Goal: Task Accomplishment & Management: Complete application form

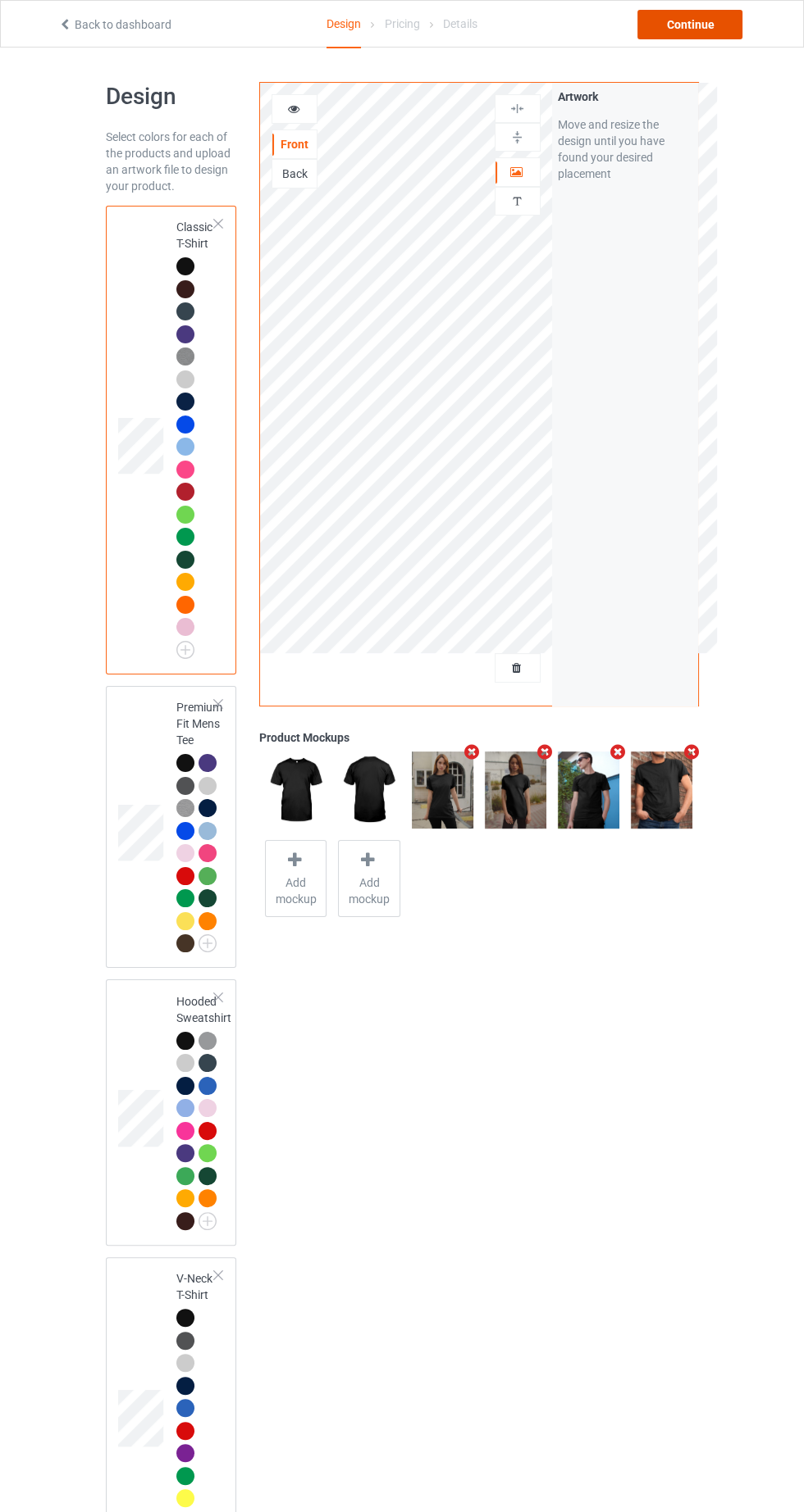
click at [705, 24] on div "Continue" at bounding box center [690, 25] width 105 height 30
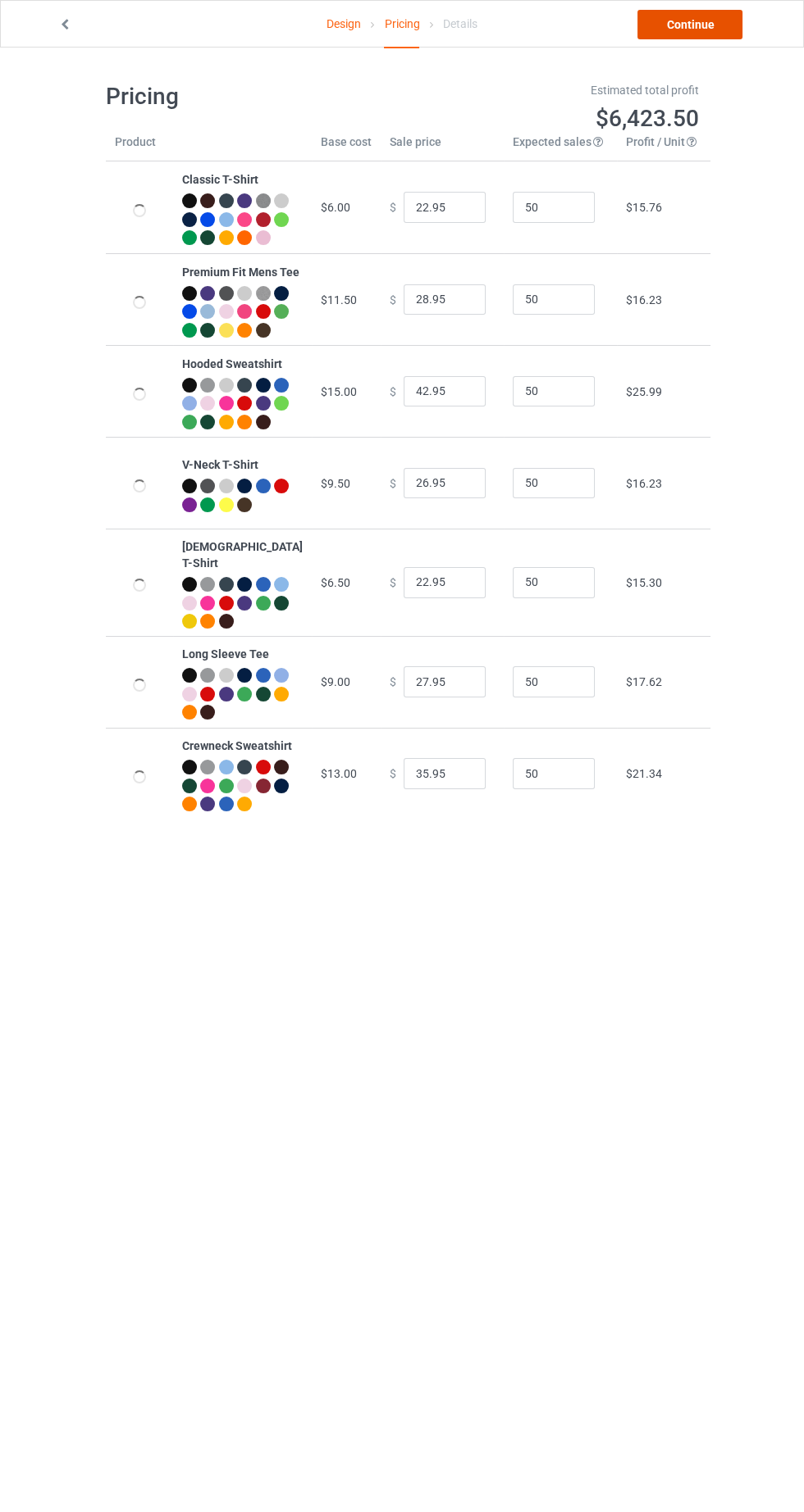
click at [710, 32] on link "Continue" at bounding box center [690, 25] width 105 height 30
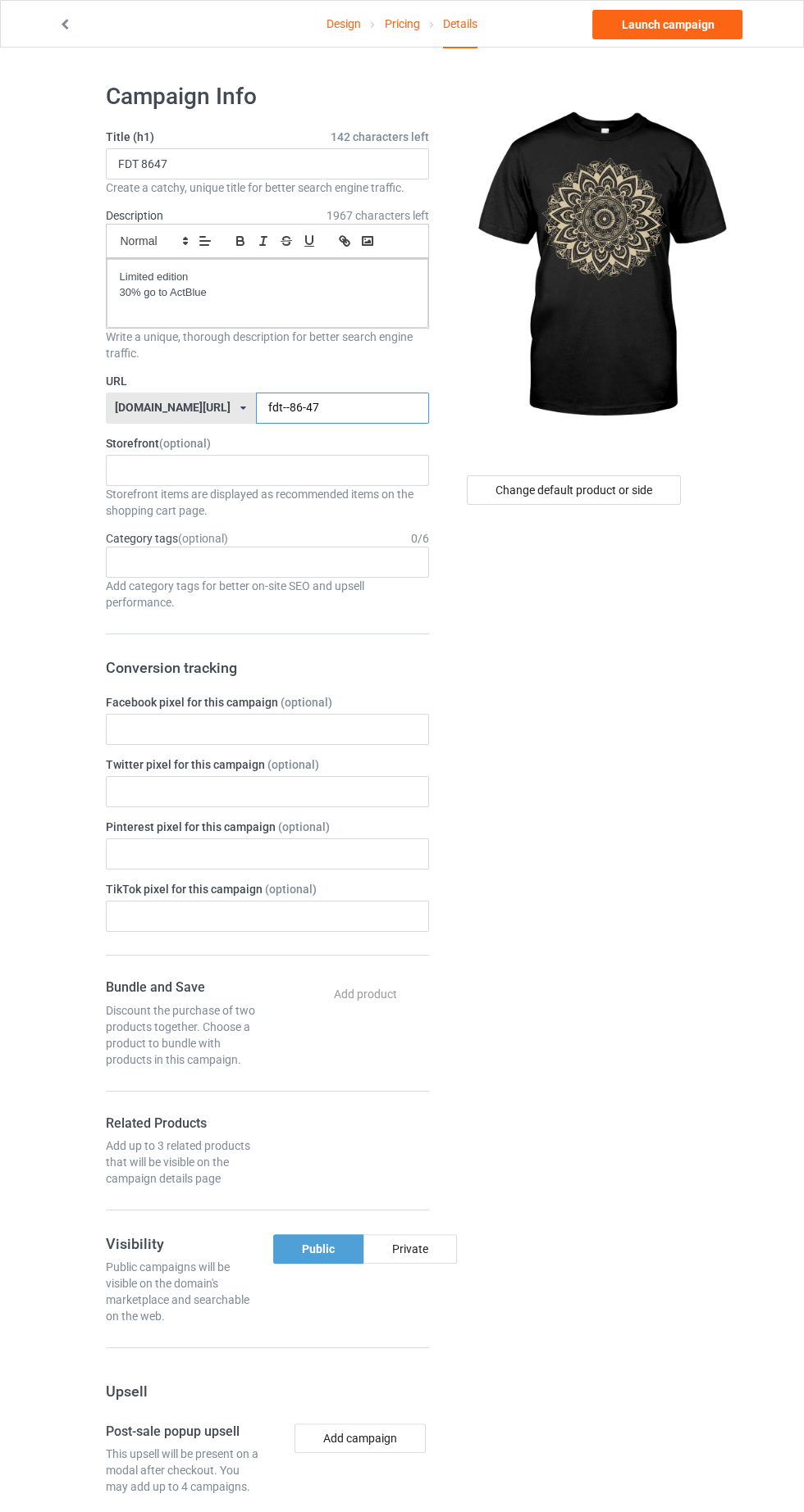
click at [373, 410] on input "fdt--86-47" at bounding box center [342, 407] width 173 height 31
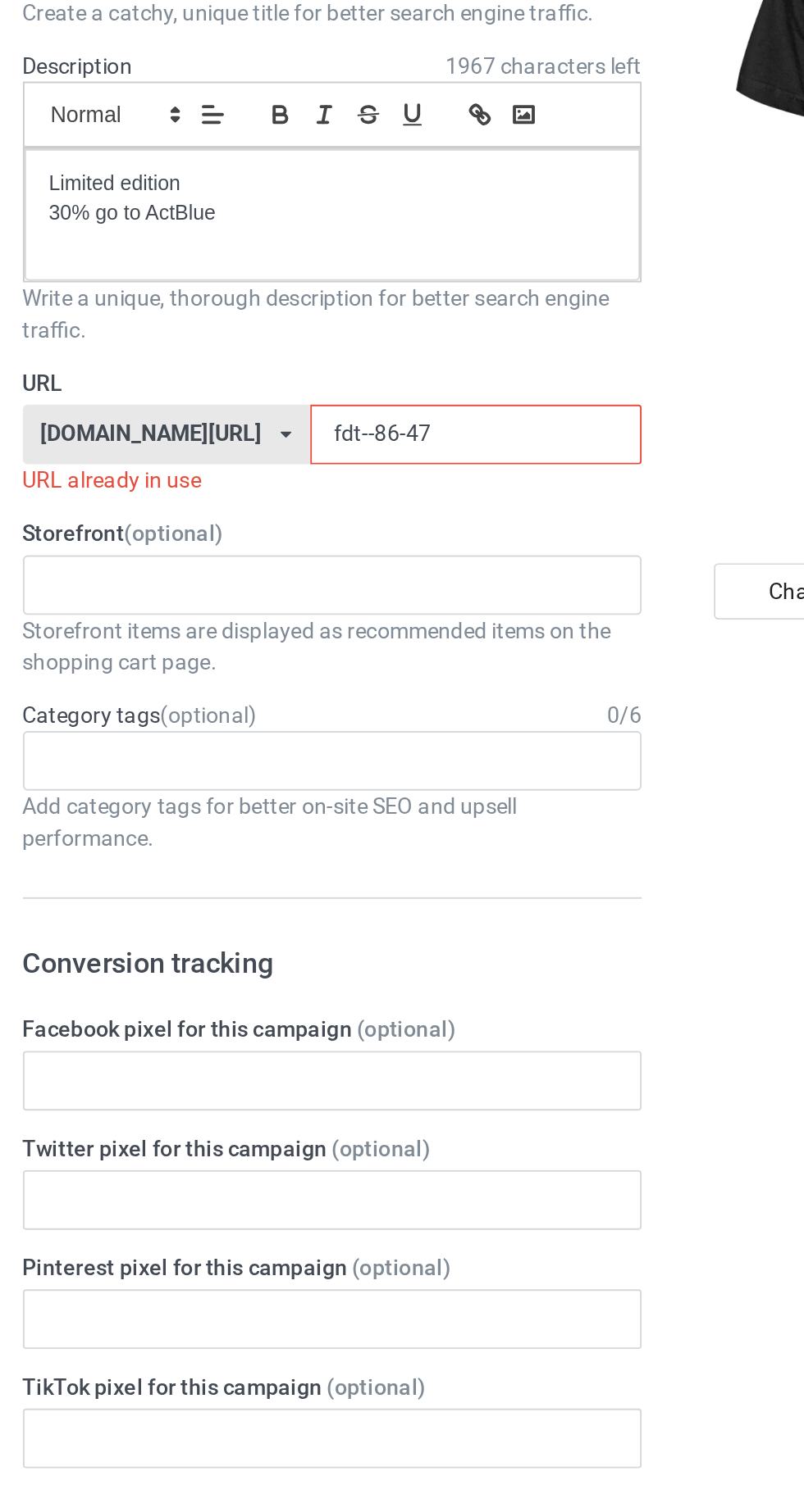
click at [262, 409] on input "fdt--86-47" at bounding box center [342, 407] width 173 height 31
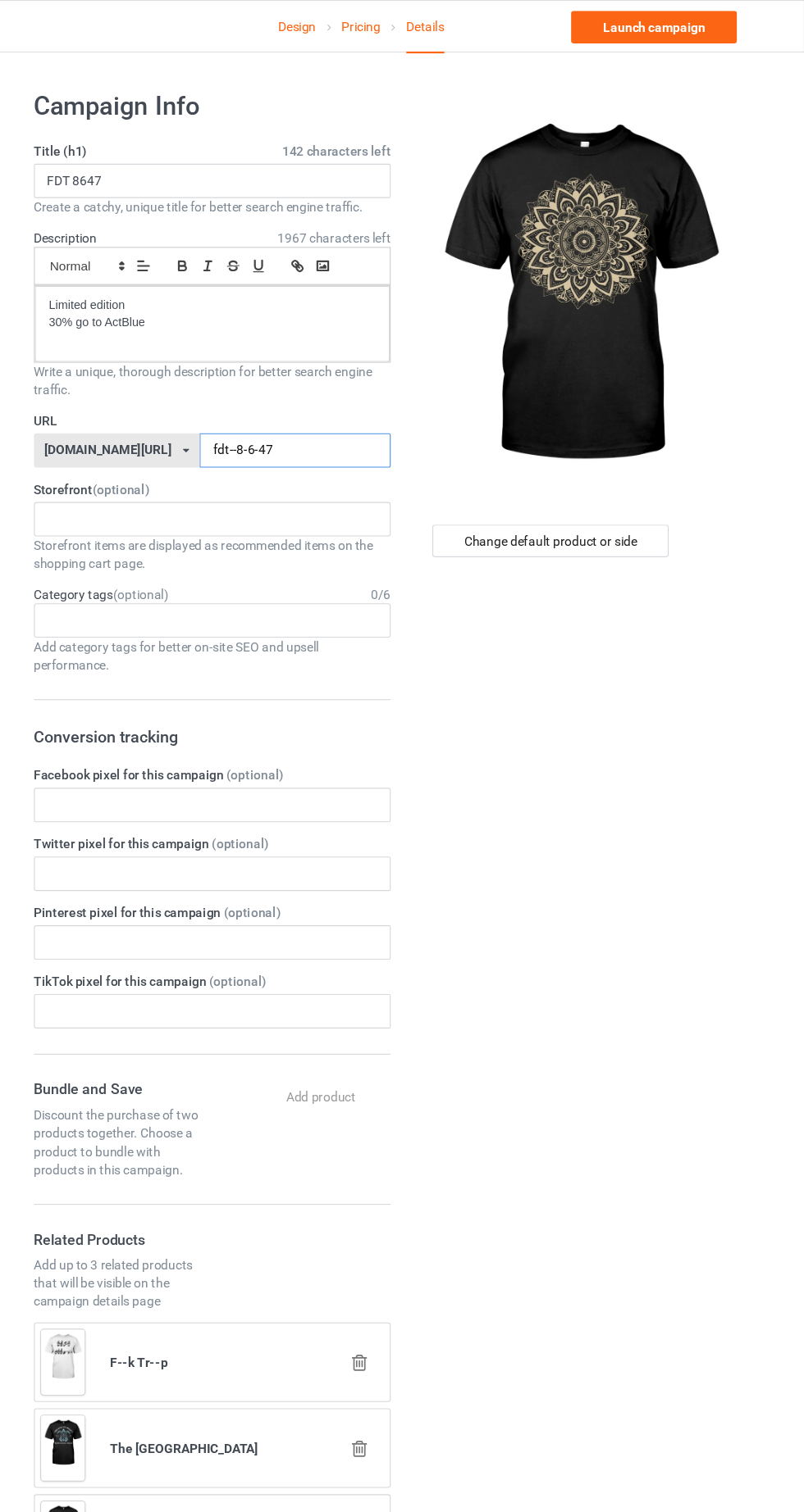
click at [281, 402] on input "fdt--8-6-47" at bounding box center [342, 407] width 173 height 31
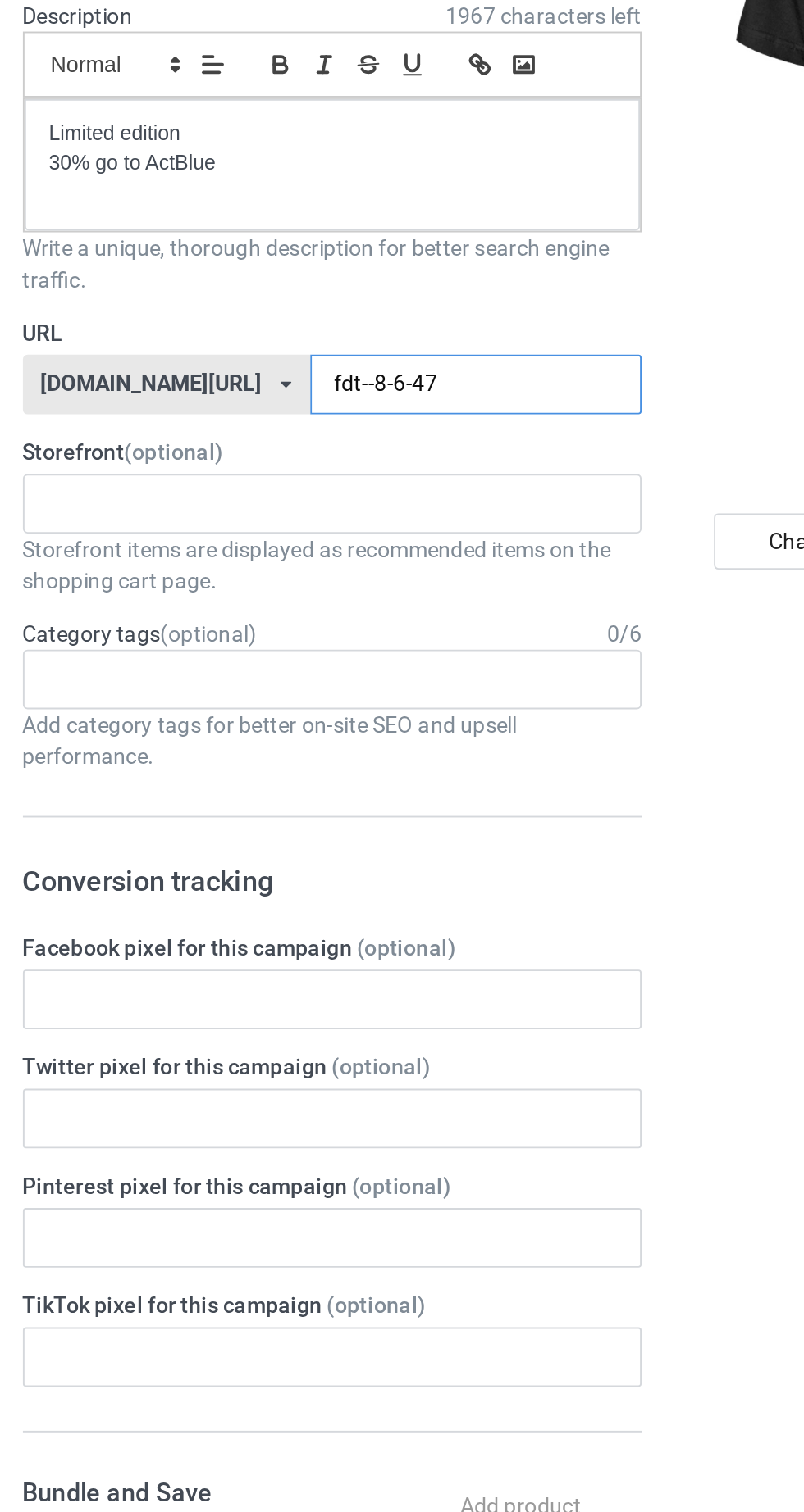
click at [256, 406] on input "fdt--8-6-47" at bounding box center [342, 407] width 173 height 31
click at [269, 403] on input "fdt--8-6-47" at bounding box center [342, 407] width 173 height 31
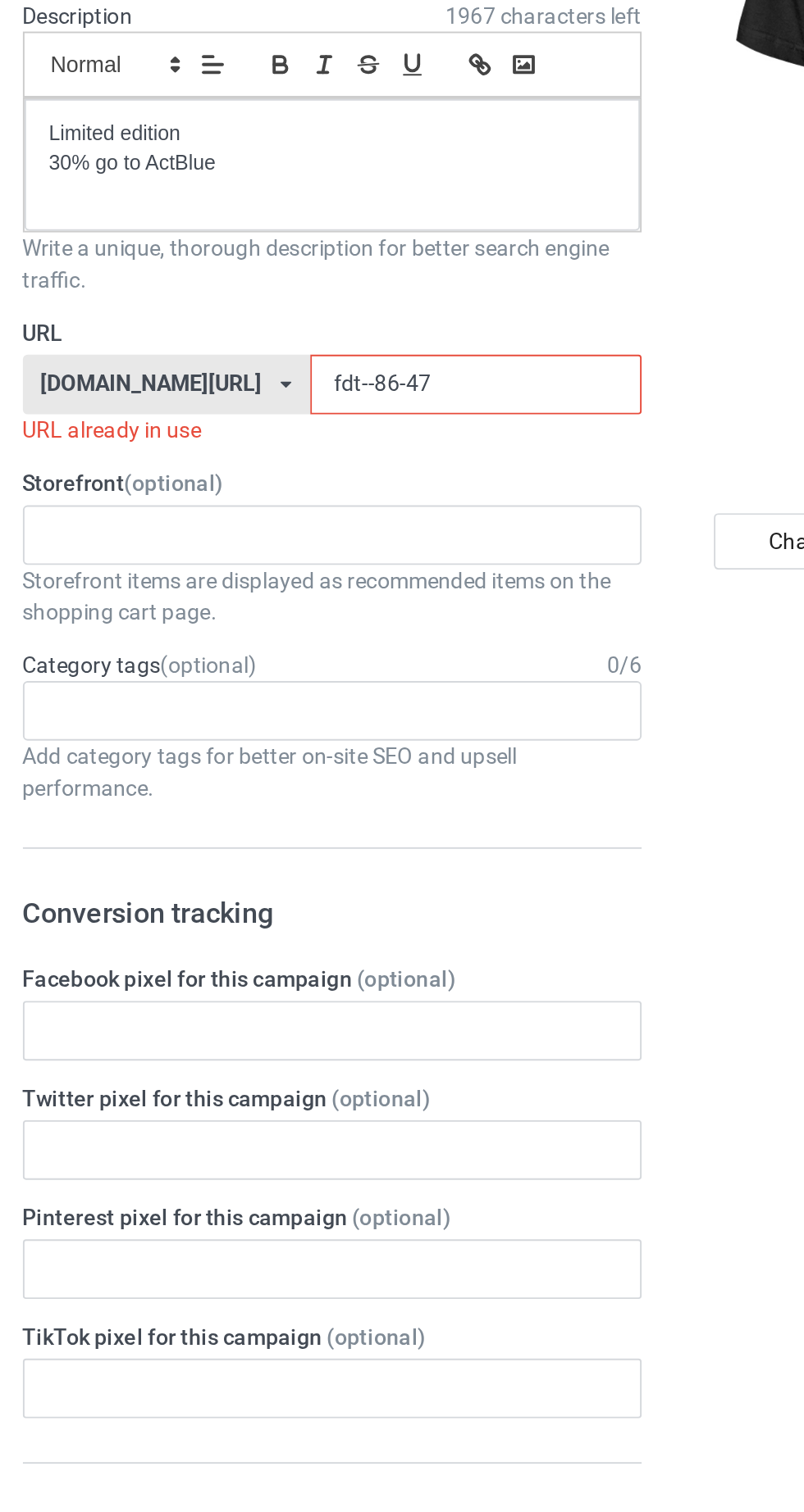
click at [278, 405] on input "fdt--86-47" at bounding box center [342, 407] width 173 height 31
click at [269, 405] on input "fdt--86-47" at bounding box center [342, 407] width 173 height 31
type input "fdt--86--47"
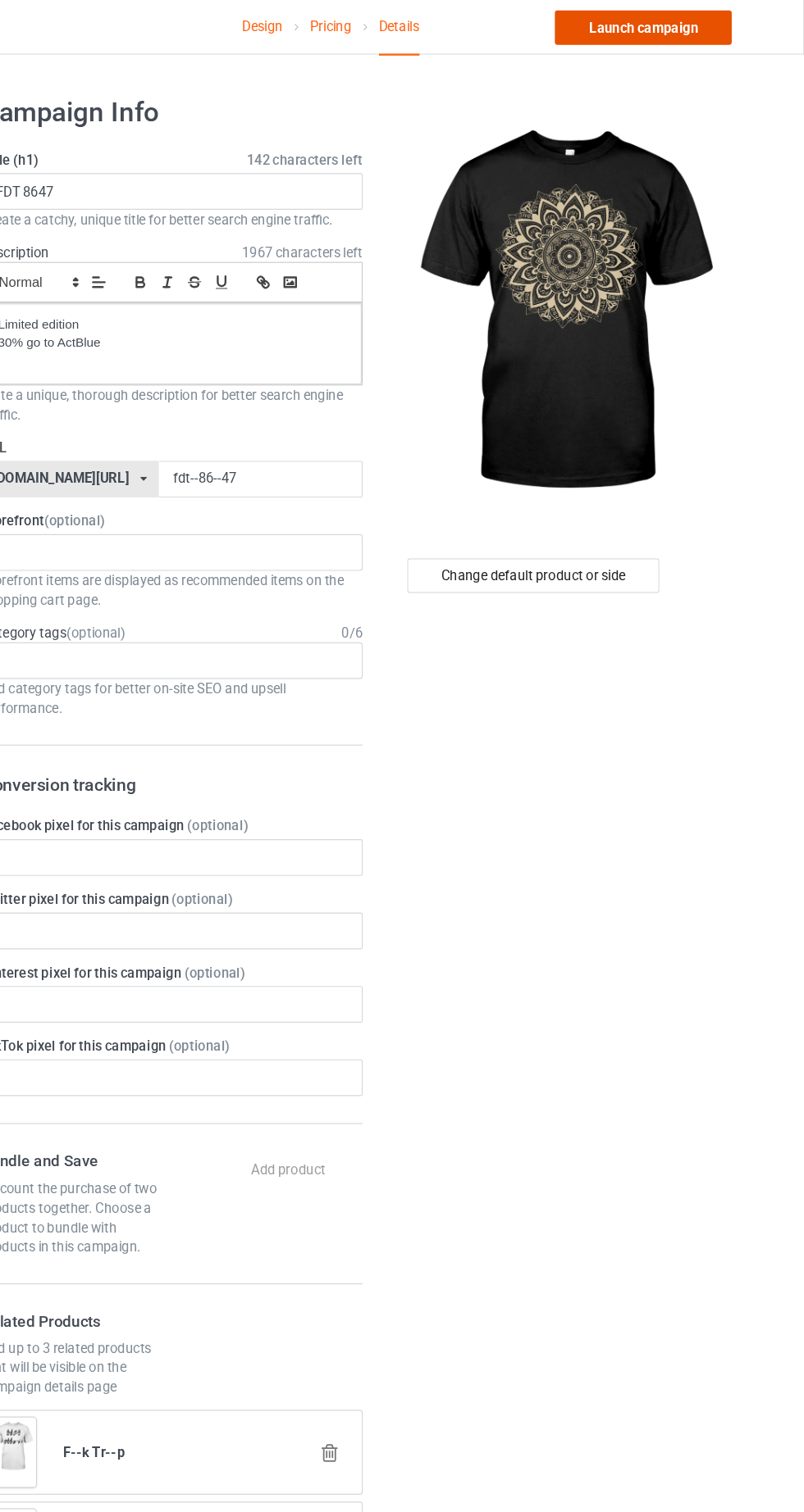
click at [714, 24] on link "Launch campaign" at bounding box center [666, 25] width 150 height 30
